Goal: Information Seeking & Learning: Learn about a topic

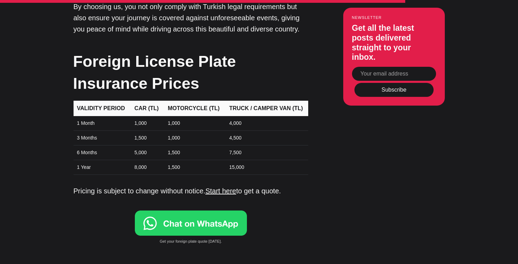
scroll to position [2274, 0]
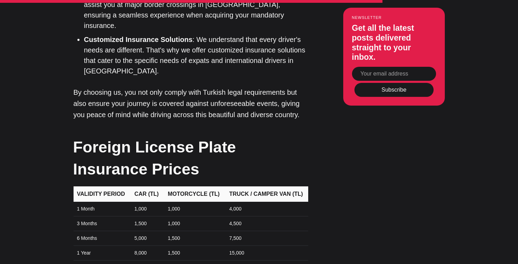
scroll to position [2200, 0]
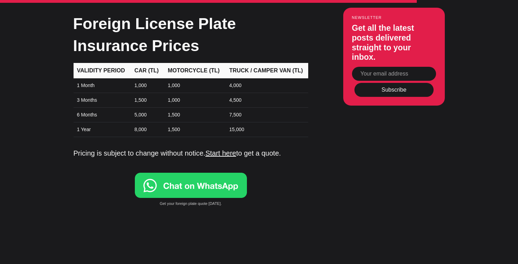
scroll to position [2321, 0]
